Goal: Transaction & Acquisition: Purchase product/service

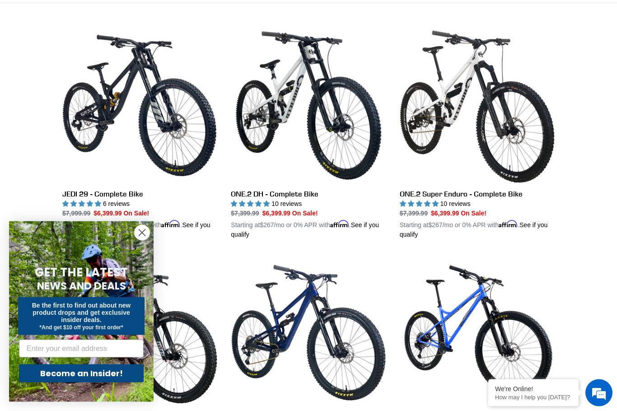
scroll to position [241, 0]
click at [138, 240] on circle "Close dialog" at bounding box center [142, 232] width 15 height 15
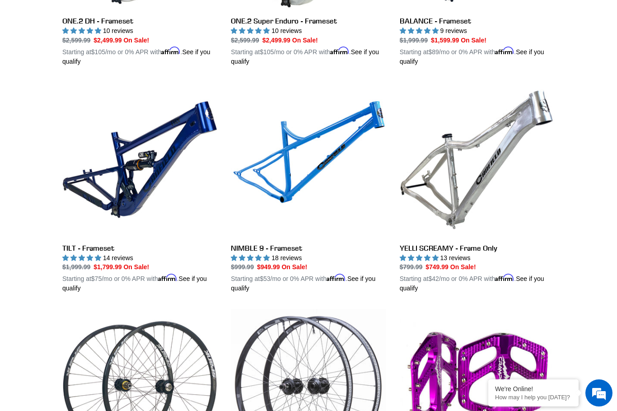
scroll to position [1532, 0]
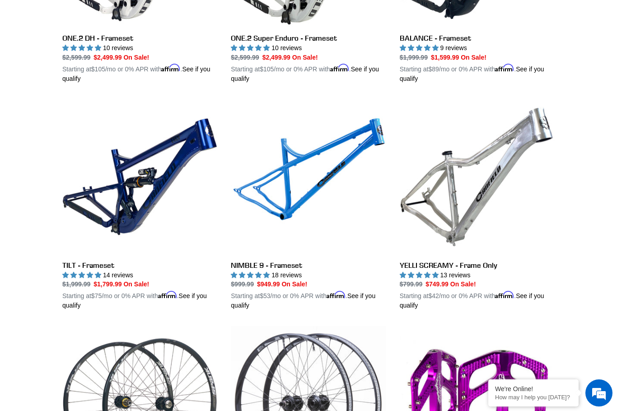
click at [165, 188] on link "TILT - Frameset" at bounding box center [139, 204] width 155 height 211
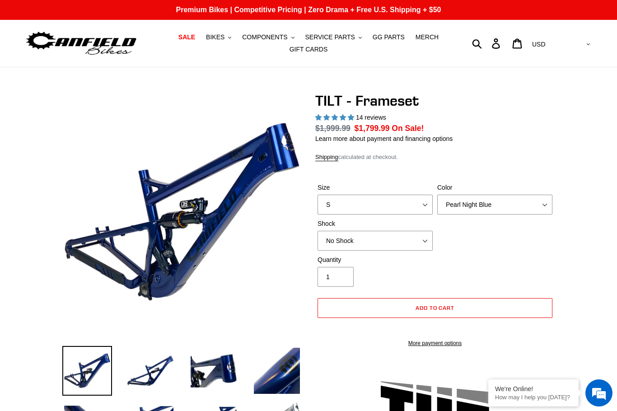
select select "highest-rating"
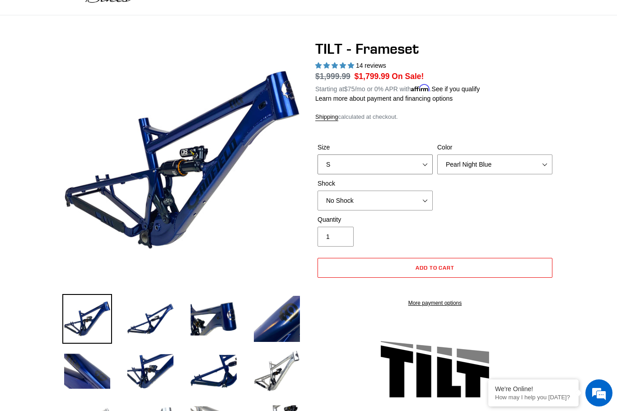
click at [429, 162] on select "S M L XL" at bounding box center [374, 164] width 115 height 20
select select "M"
click at [424, 200] on select "No Shock Cane Creek DB Kitsuma Air RockShox Deluxe Ultimate Fox FLOAT X EXT Sto…" at bounding box center [374, 201] width 115 height 20
click at [424, 201] on select "No Shock Cane Creek DB Kitsuma Air RockShox Deluxe Ultimate Fox FLOAT X EXT Sto…" at bounding box center [374, 201] width 115 height 20
select select "RockShox Deluxe Ultimate"
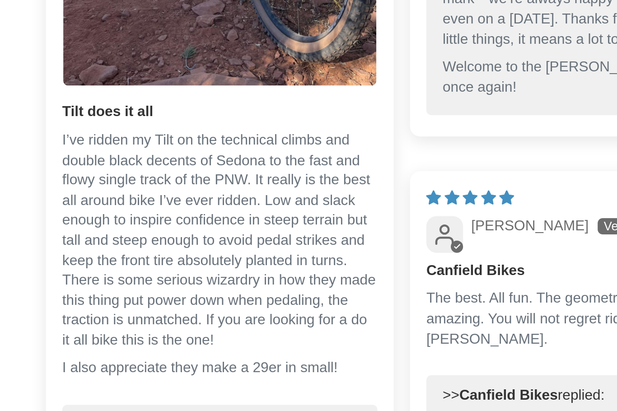
scroll to position [2015, 0]
